Goal: Task Accomplishment & Management: Manage account settings

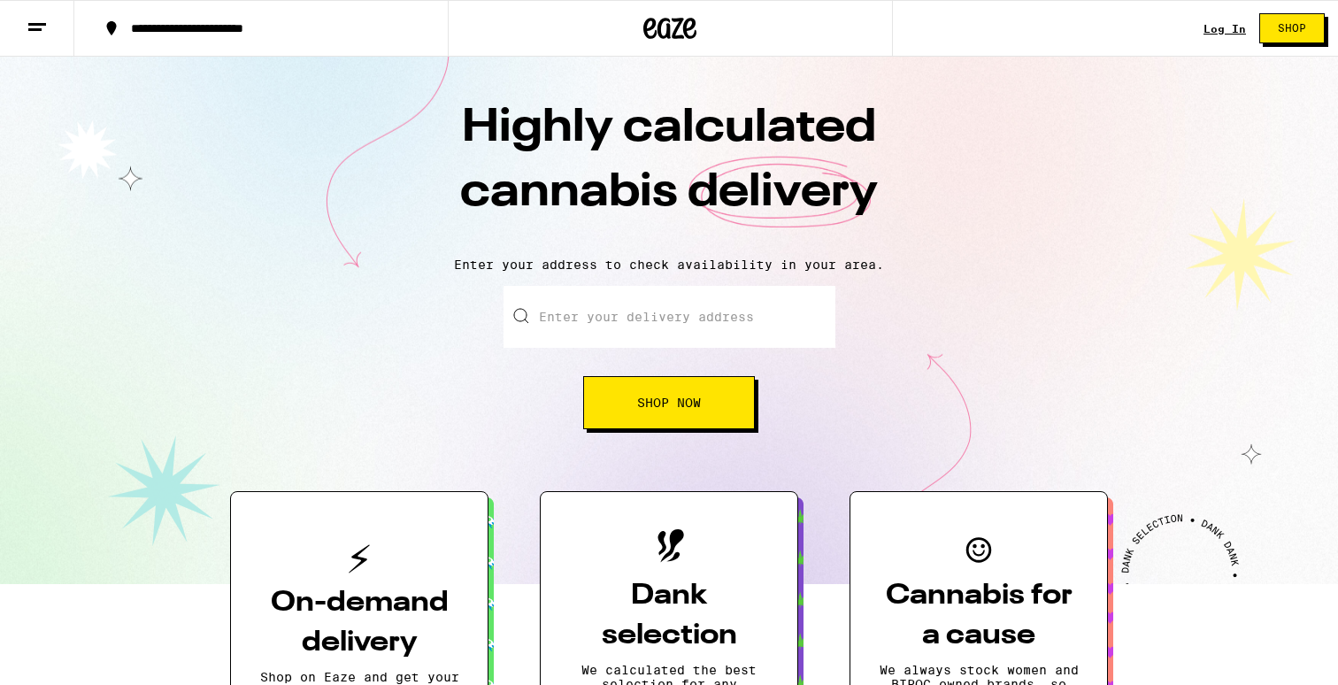
click at [643, 306] on input "Enter your delivery address" at bounding box center [670, 317] width 332 height 62
click at [1220, 32] on link "Log In" at bounding box center [1225, 29] width 42 height 12
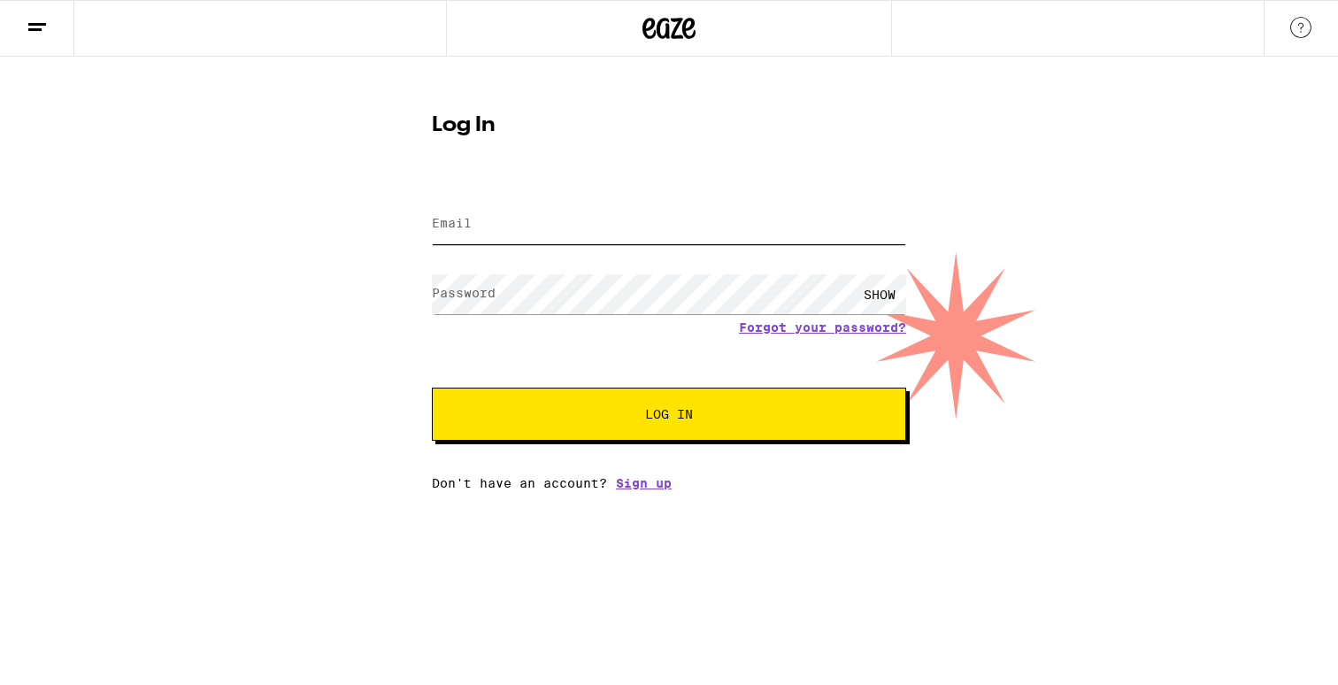
click at [791, 237] on input "Email" at bounding box center [669, 224] width 474 height 40
type input "[EMAIL_ADDRESS][DOMAIN_NAME]"
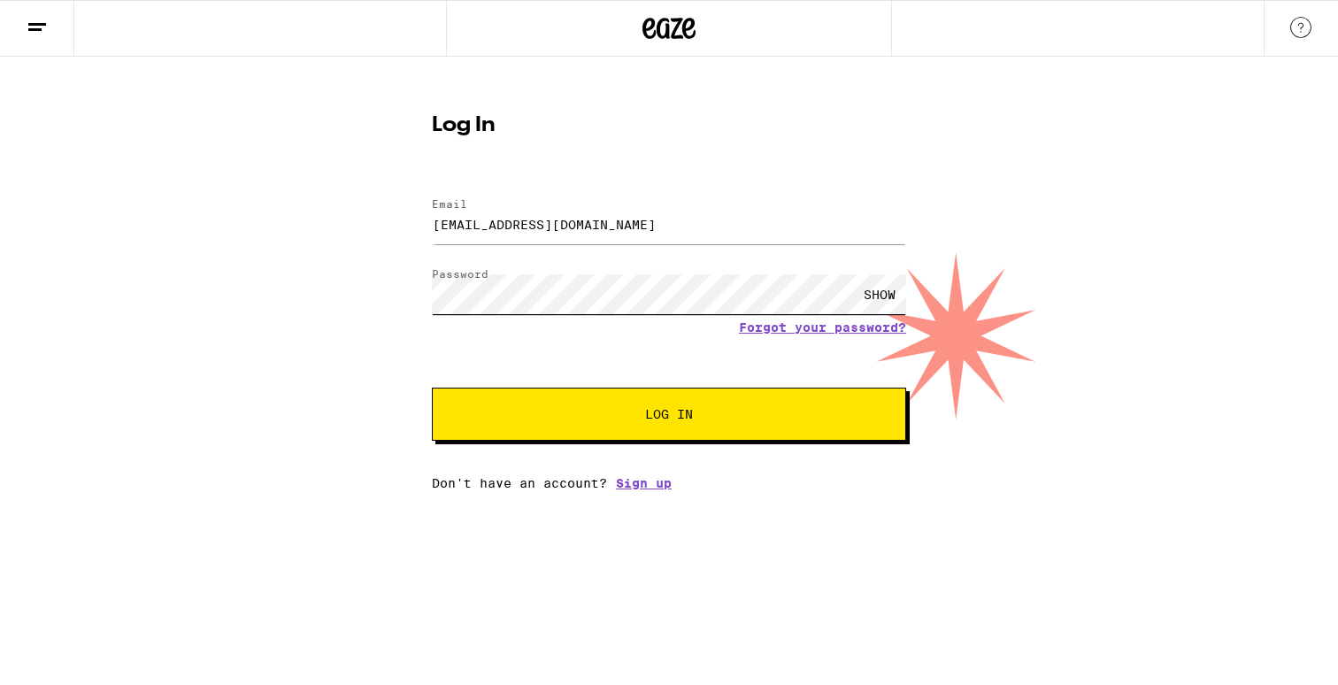
click at [432, 388] on button "Log In" at bounding box center [669, 414] width 474 height 53
